Goal: Entertainment & Leisure: Consume media (video, audio)

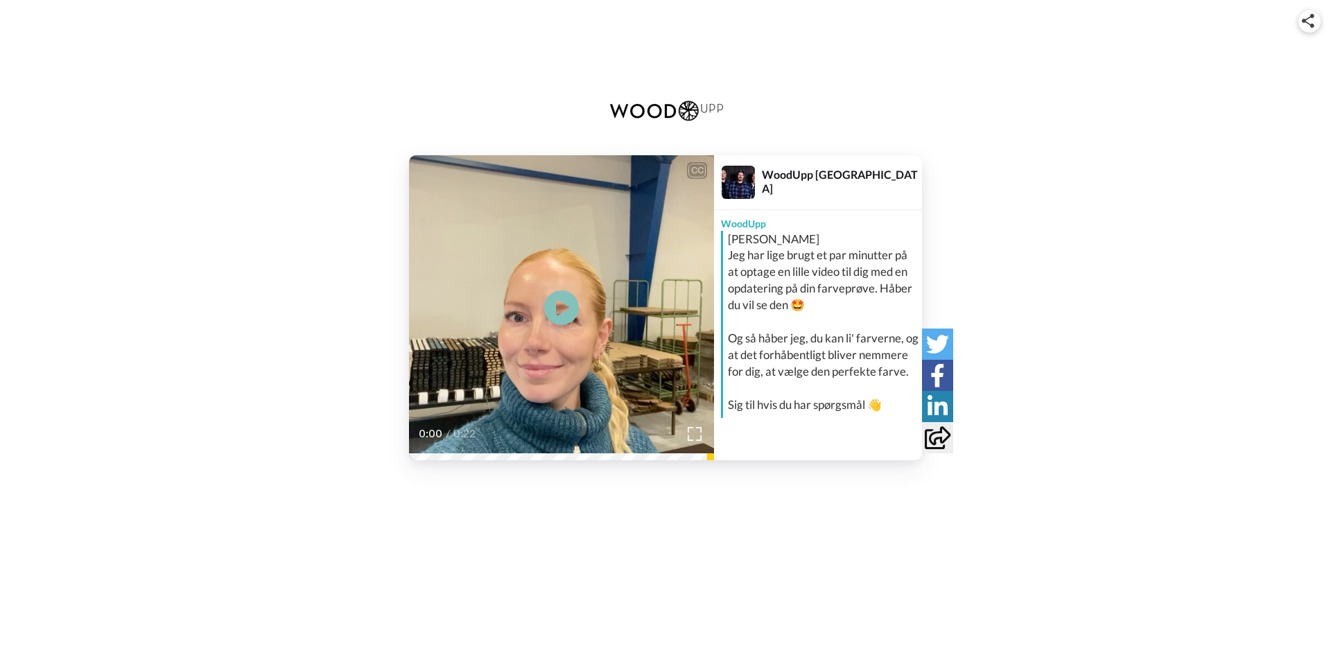
click at [542, 304] on video at bounding box center [561, 307] width 305 height 305
click at [559, 461] on div "CC Play/Pause Jeg håber virkelig, at du finder en farge, som du kan lide og som…" at bounding box center [665, 251] width 1331 height 502
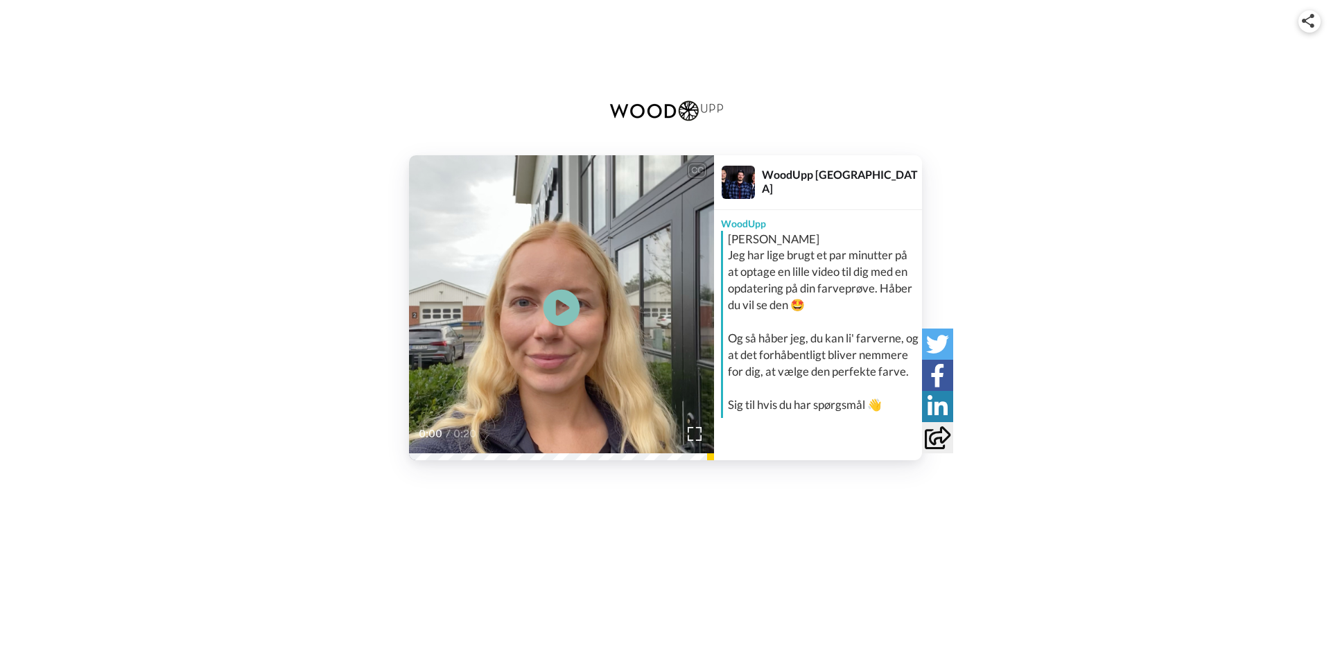
click at [566, 307] on icon "Play/Pause" at bounding box center [561, 307] width 37 height 66
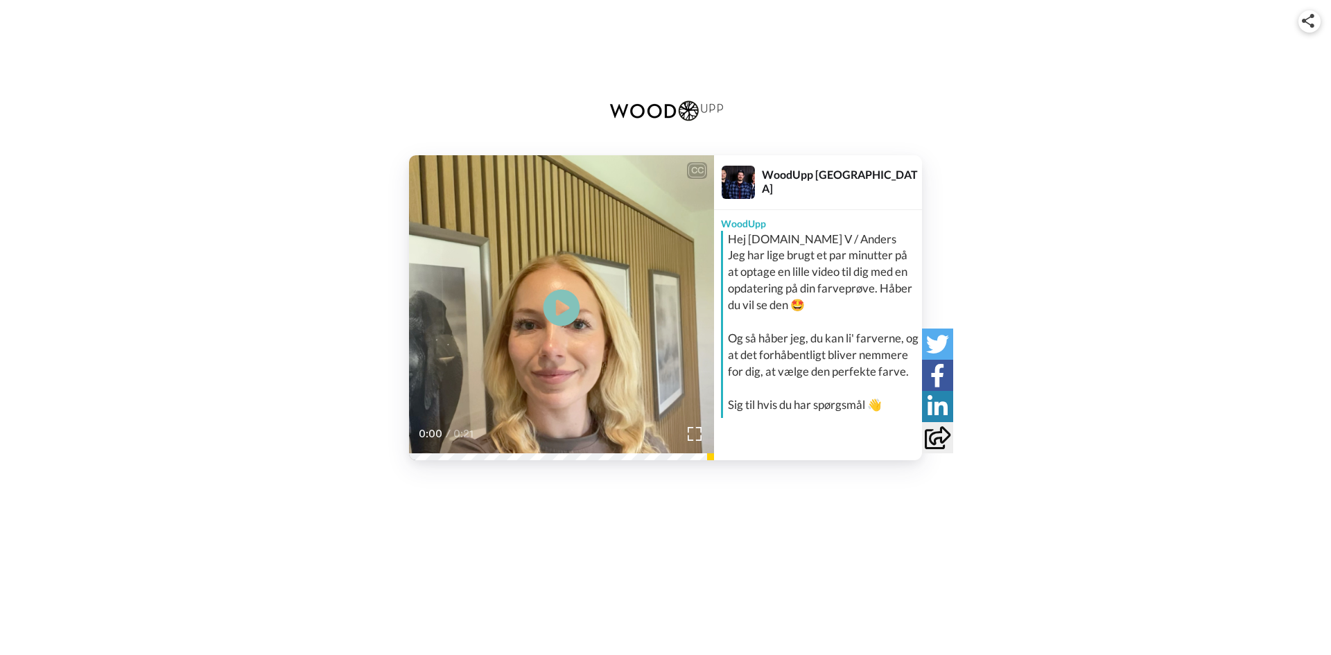
click at [562, 297] on icon at bounding box center [561, 307] width 37 height 37
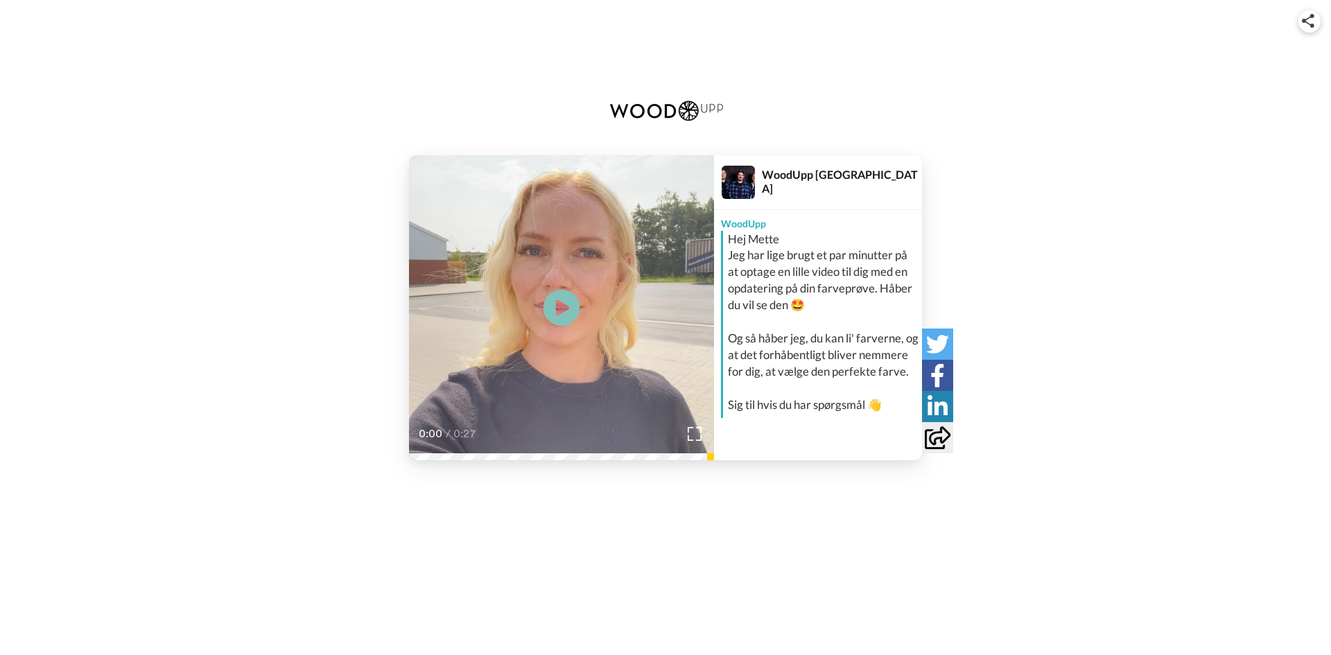
click at [562, 317] on icon at bounding box center [561, 307] width 37 height 37
click at [696, 432] on img at bounding box center [695, 433] width 15 height 15
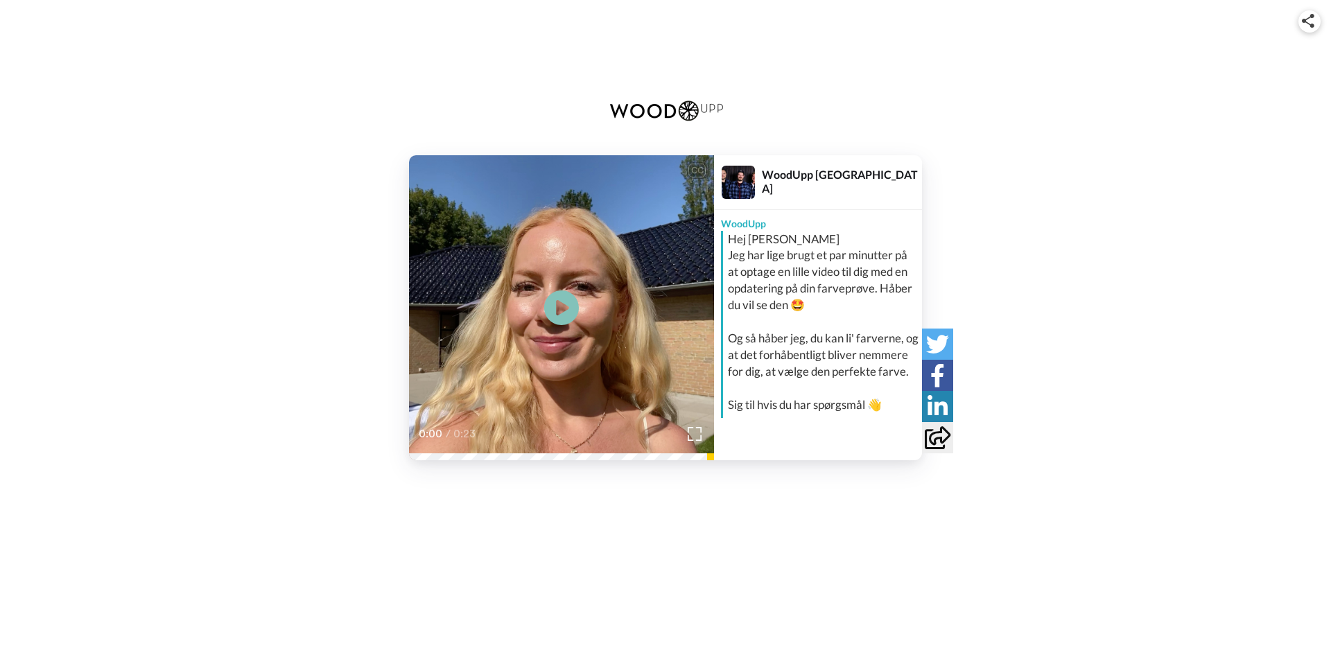
click at [627, 356] on video at bounding box center [561, 307] width 305 height 305
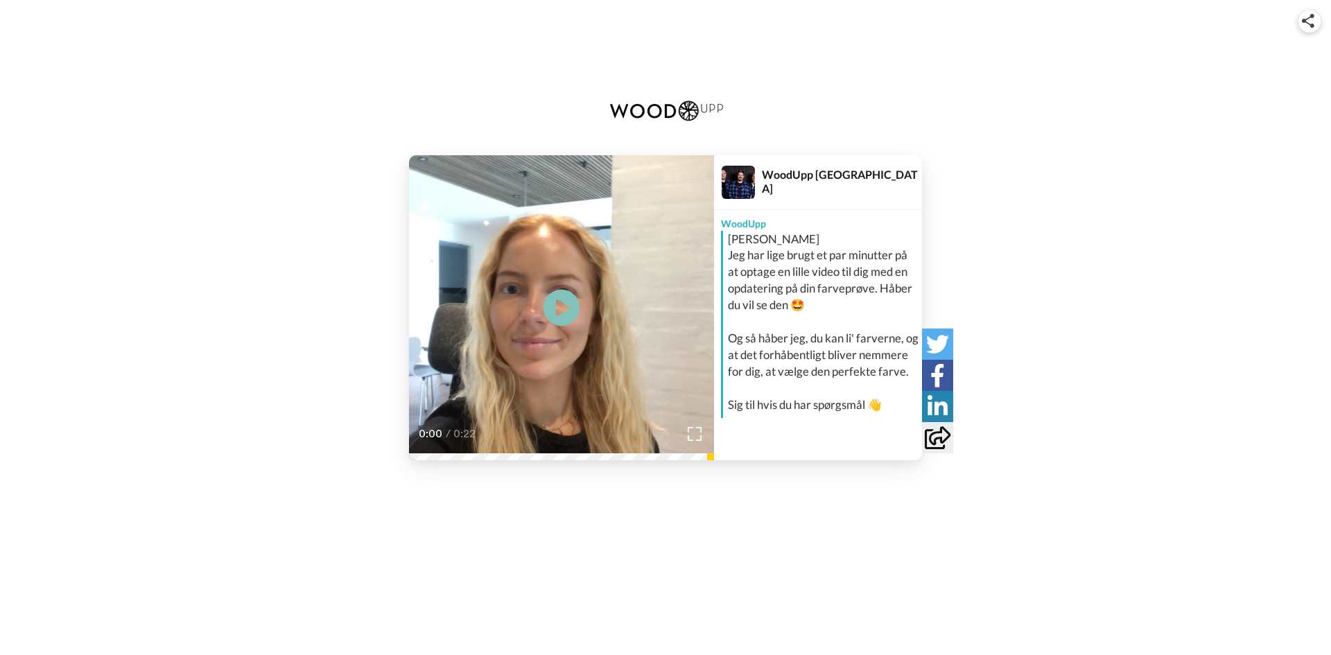
click at [574, 306] on icon at bounding box center [561, 307] width 37 height 37
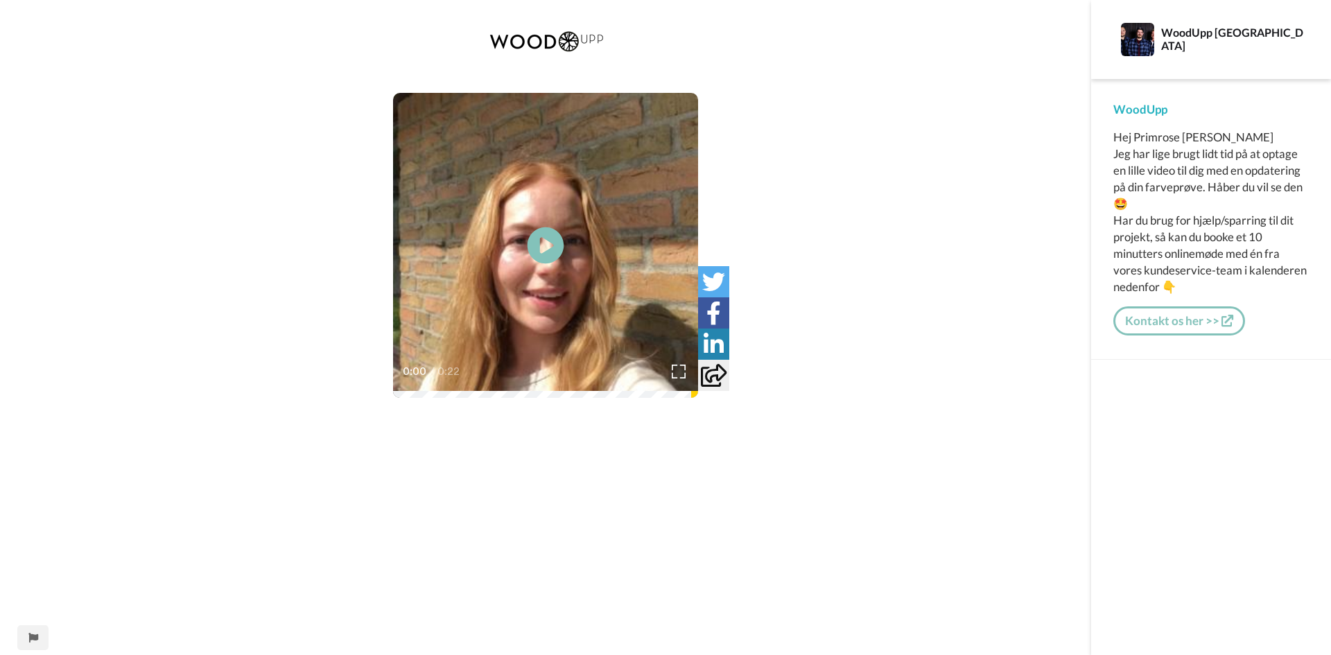
click at [552, 243] on icon at bounding box center [545, 245] width 37 height 37
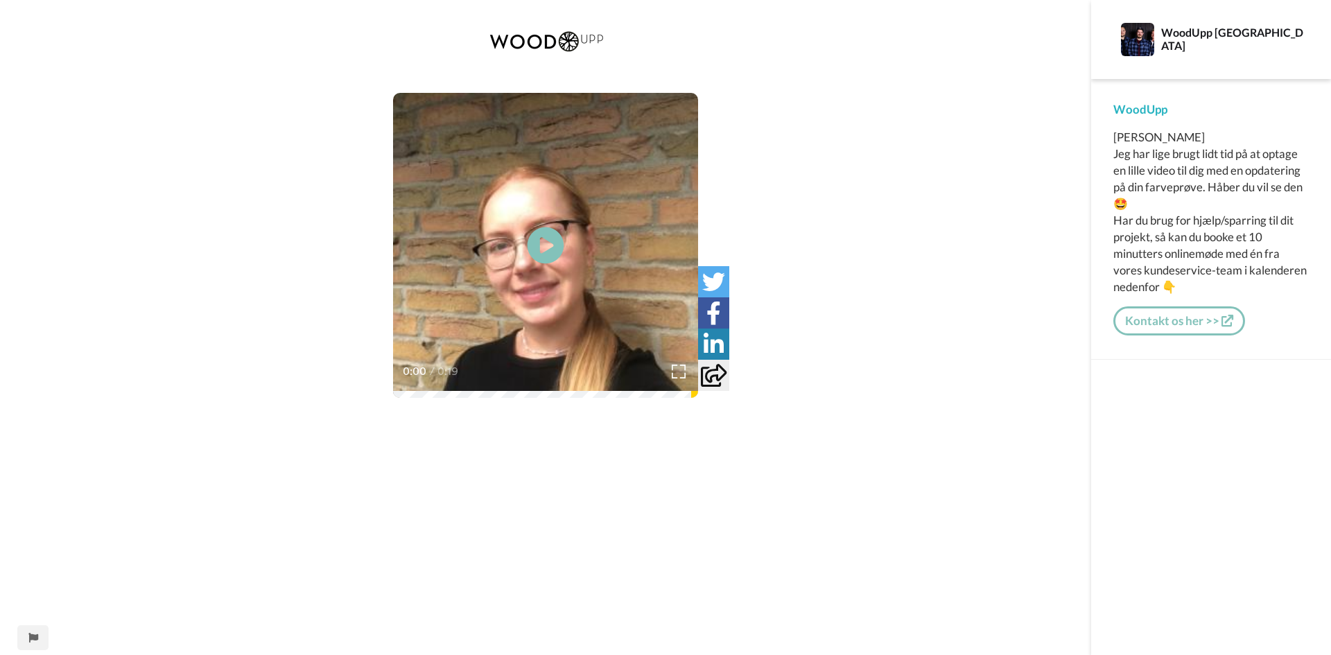
click at [549, 238] on icon at bounding box center [545, 245] width 37 height 37
click at [590, 273] on video at bounding box center [545, 245] width 305 height 305
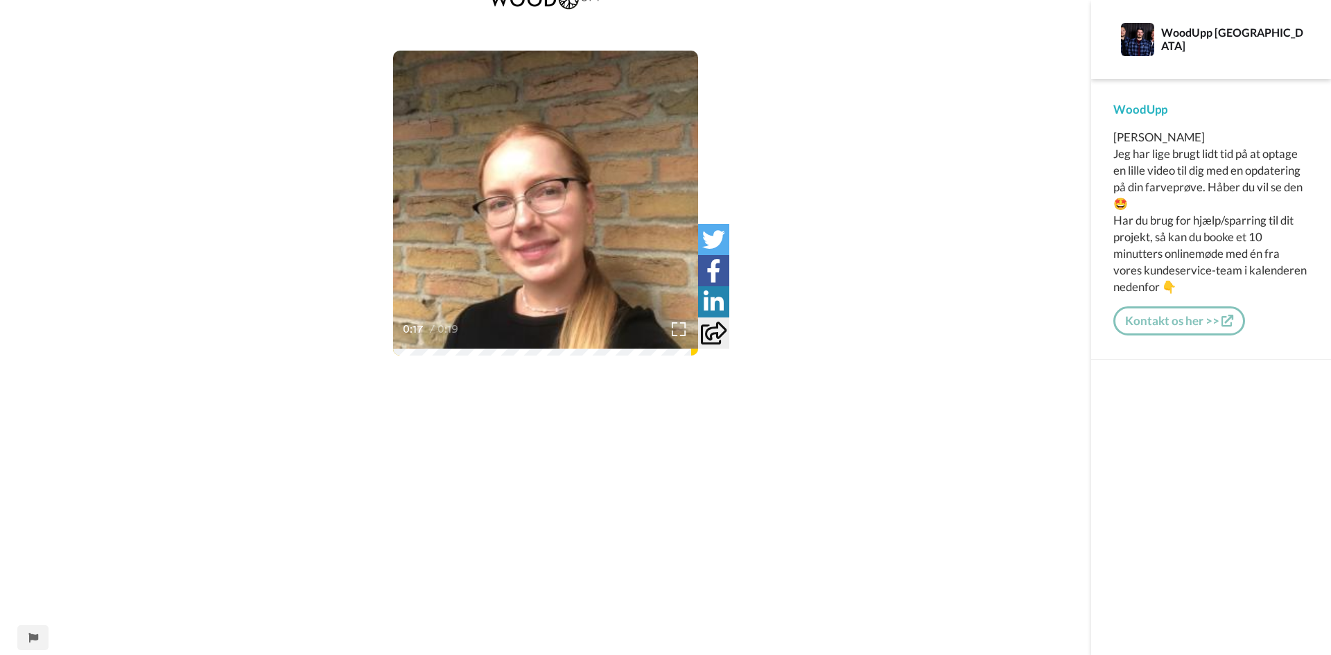
scroll to position [62, 0]
